Goal: Transaction & Acquisition: Purchase product/service

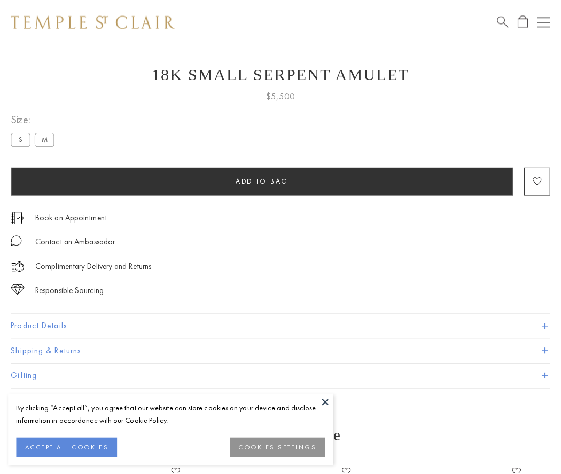
scroll to position [18, 0]
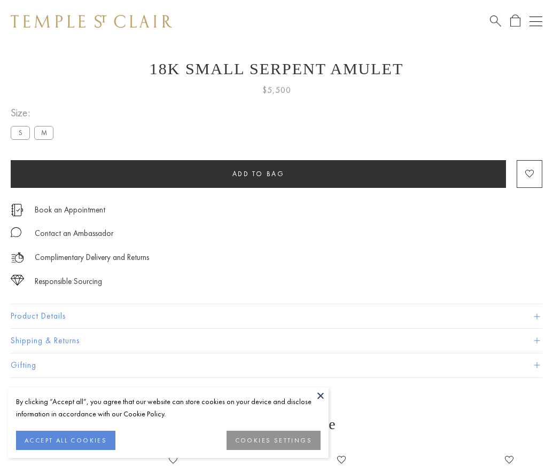
click at [258, 174] on span "Add to bag" at bounding box center [258, 173] width 52 height 9
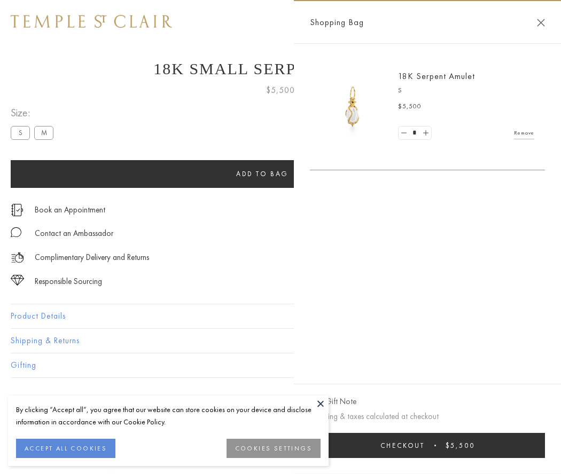
click at [427, 446] on button "Checkout $5,500" at bounding box center [427, 445] width 235 height 25
